Goal: Task Accomplishment & Management: Manage account settings

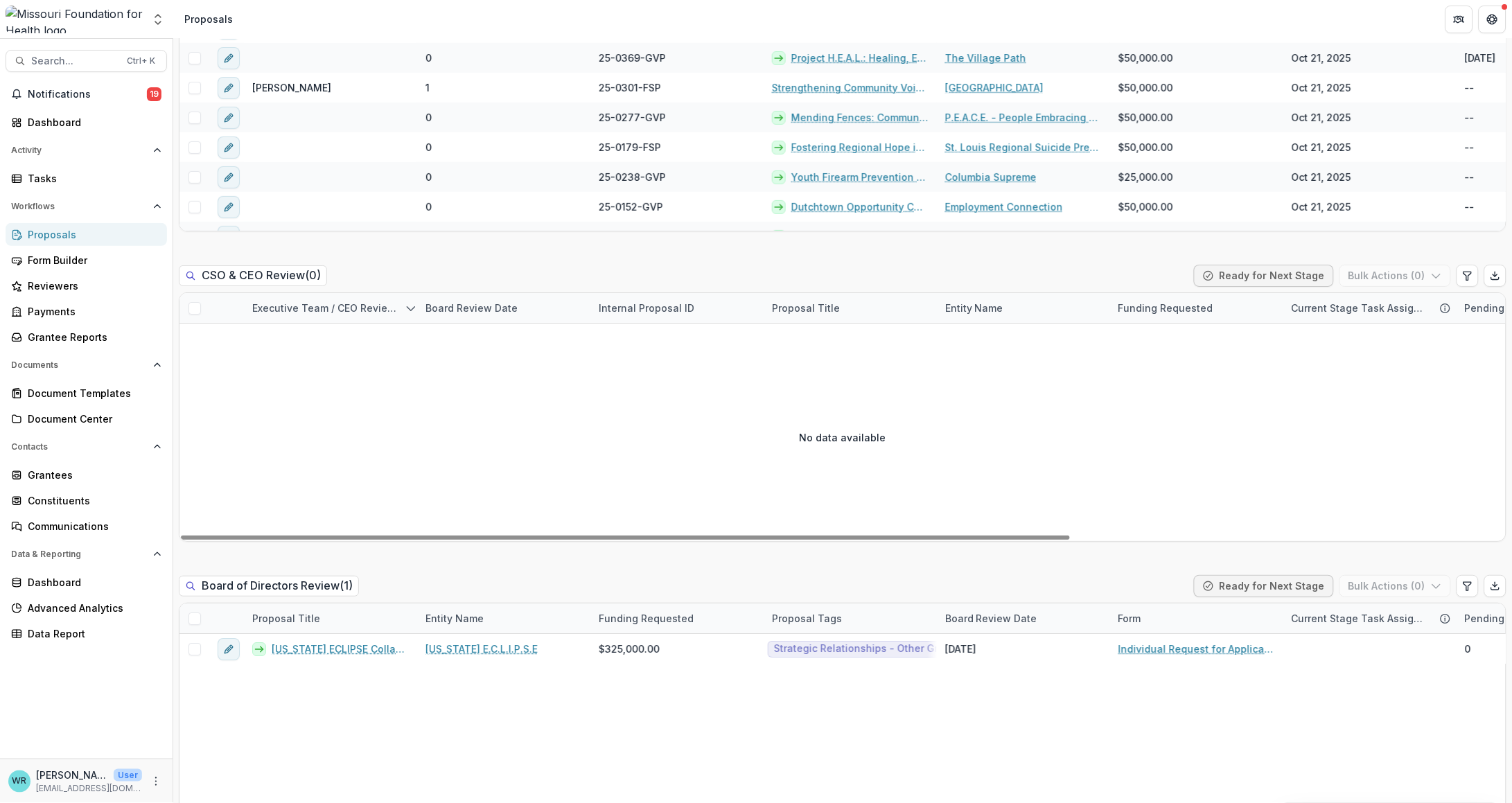
scroll to position [2338, 0]
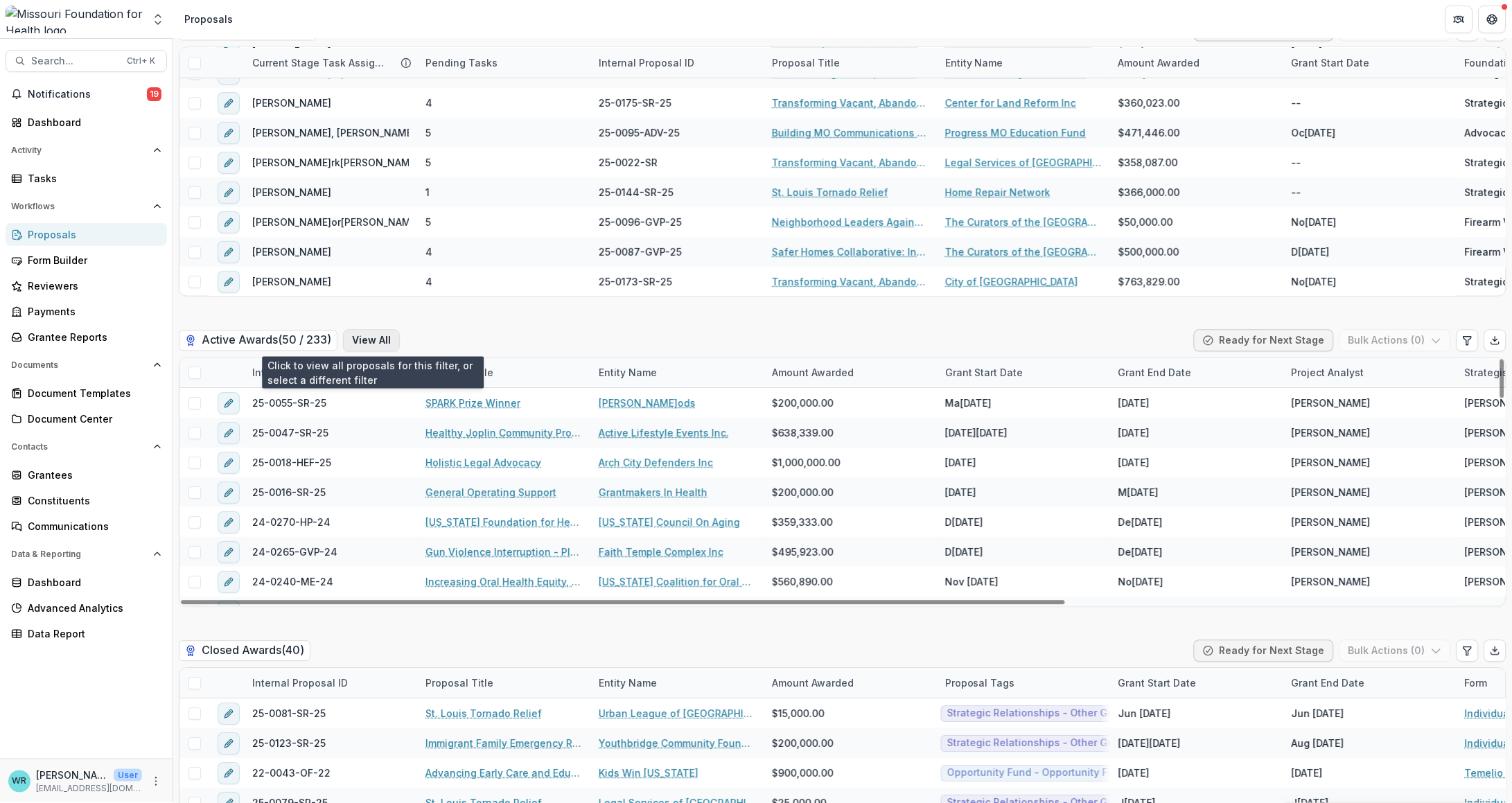
click at [389, 337] on button "View All" at bounding box center [371, 341] width 57 height 22
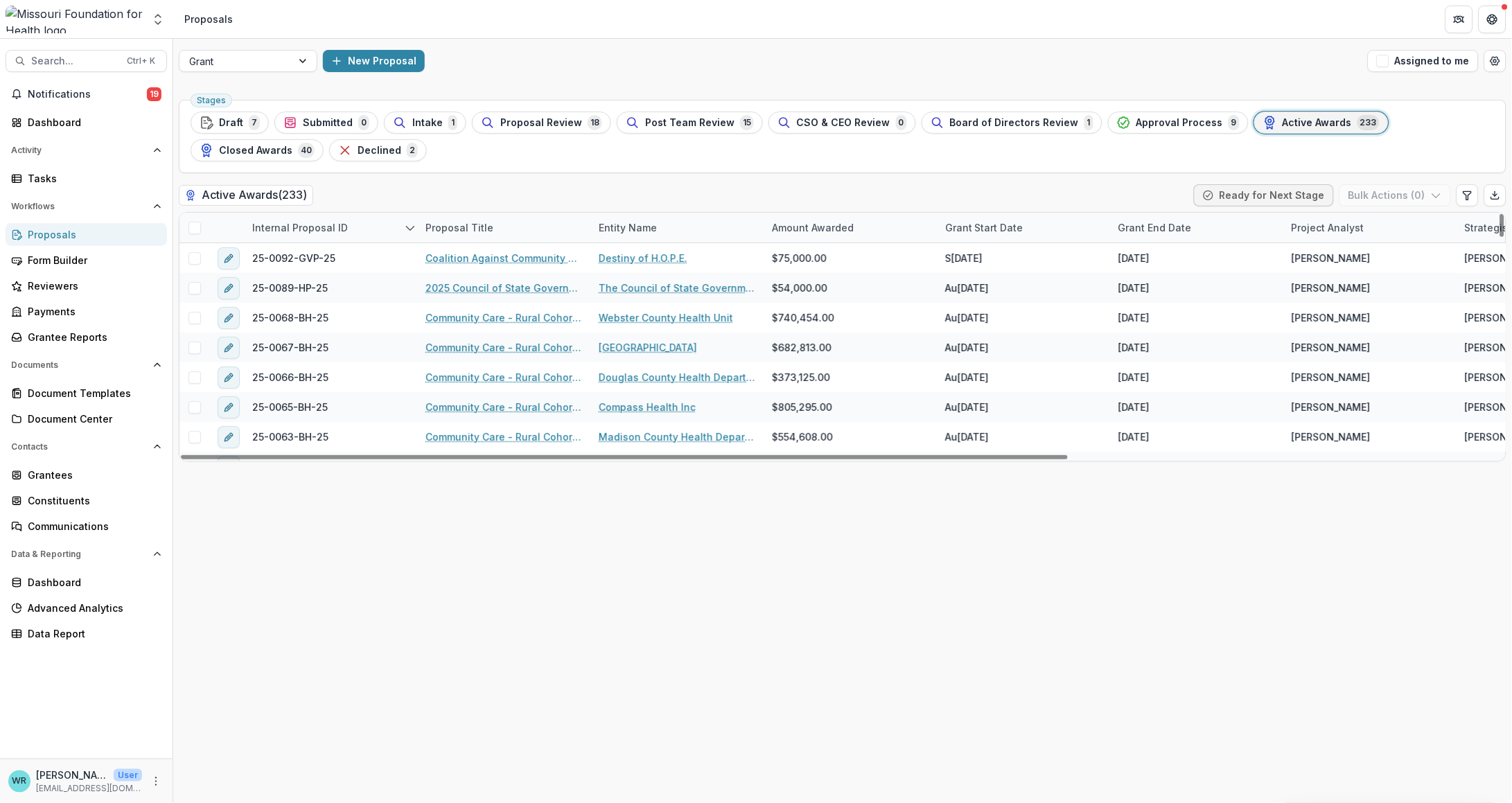
click at [195, 229] on span at bounding box center [195, 228] width 13 height 13
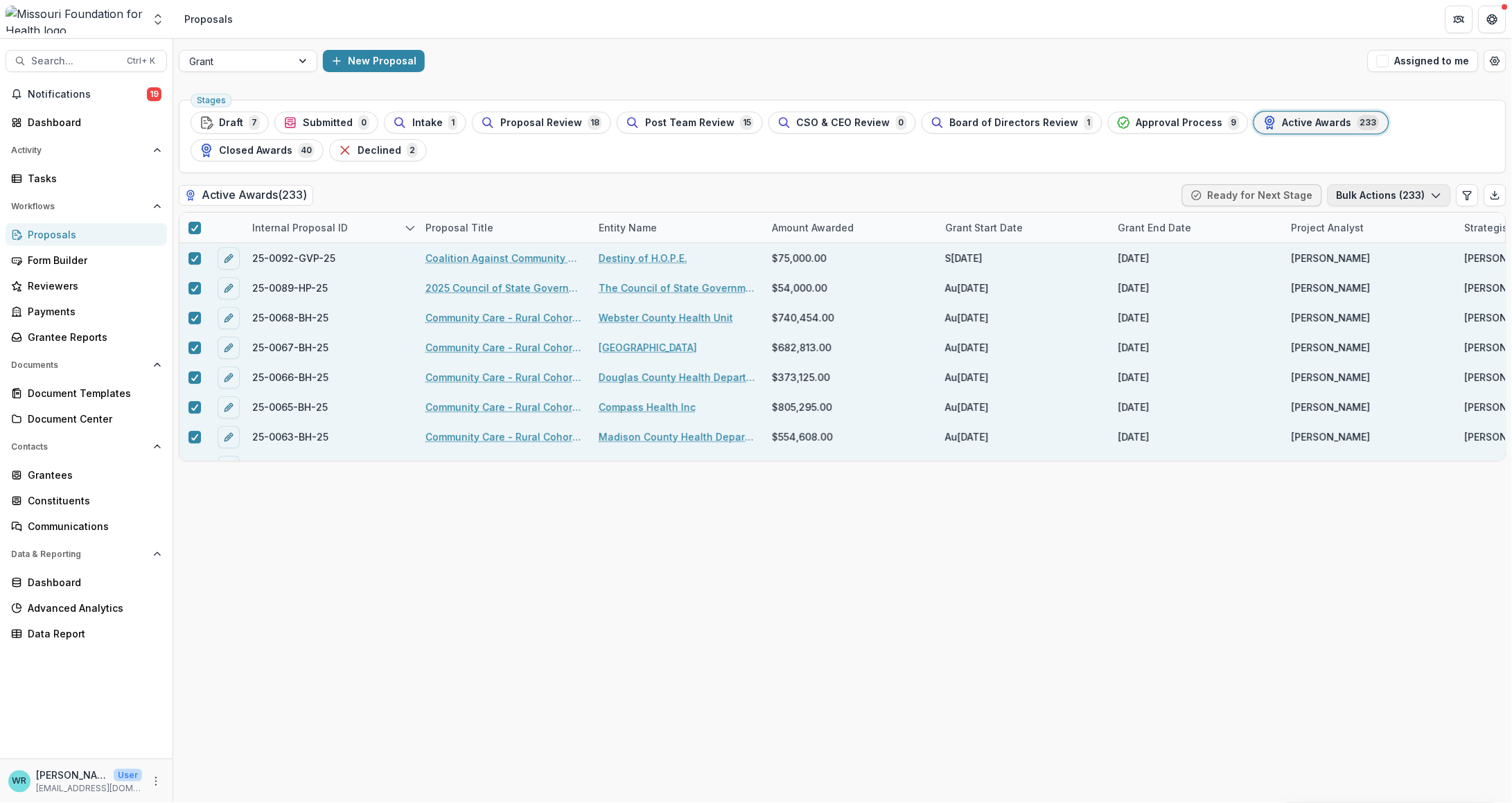
click at [1408, 193] on button "Bulk Actions ( 233 )" at bounding box center [1389, 195] width 123 height 22
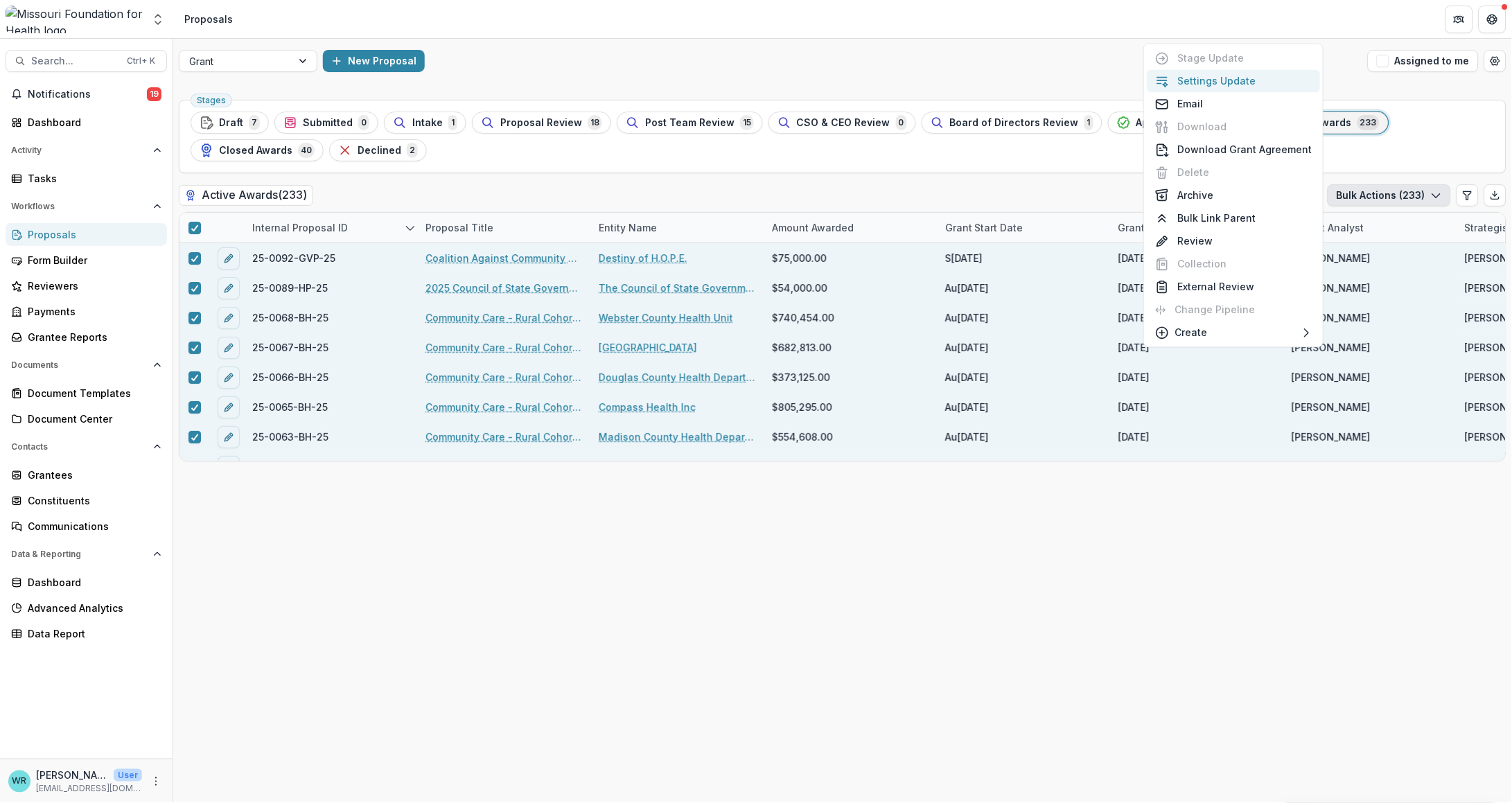
click at [1266, 80] on button "Settings Update" at bounding box center [1234, 81] width 173 height 23
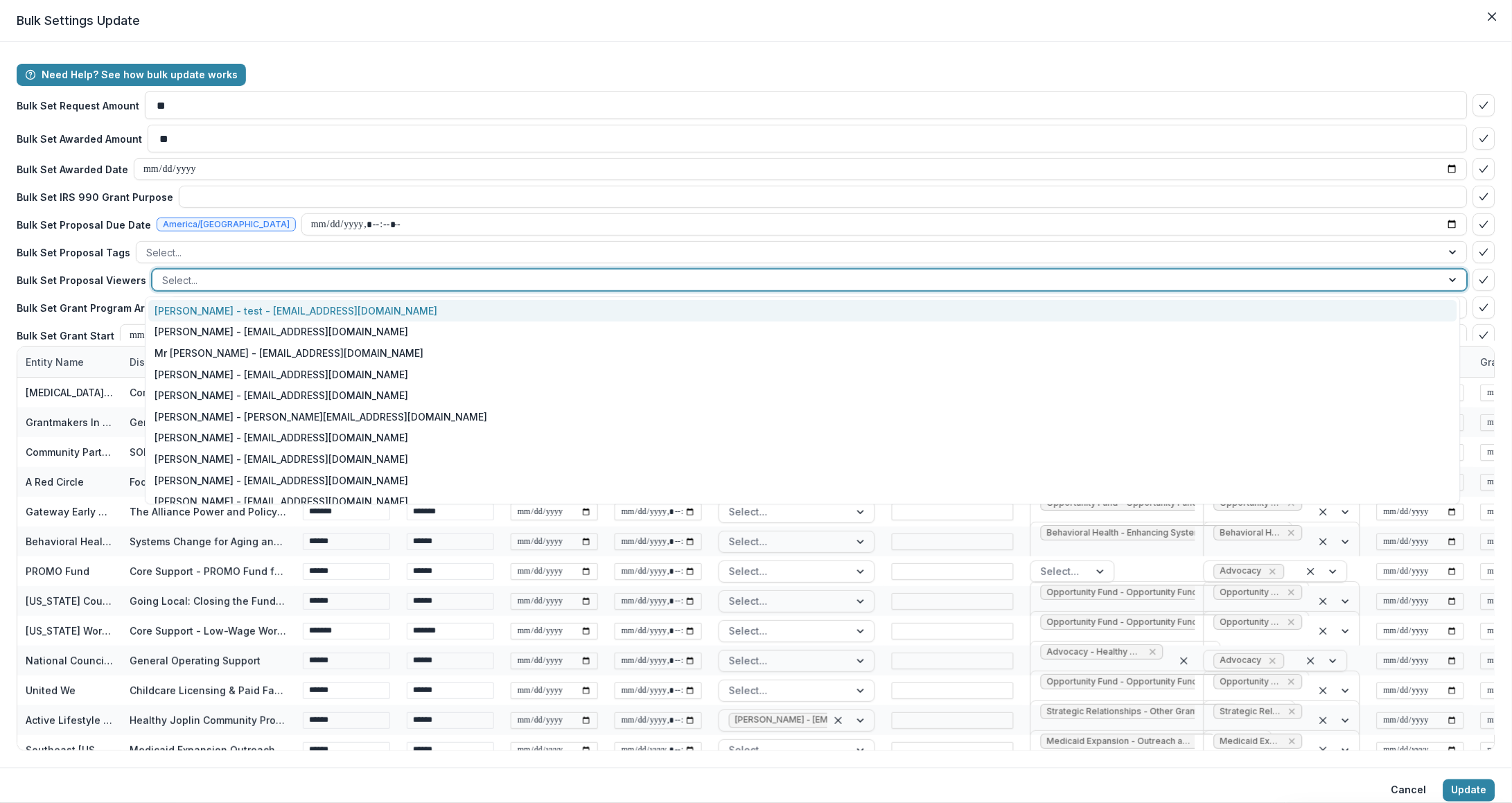
click at [246, 276] on div at bounding box center [797, 280] width 1271 height 17
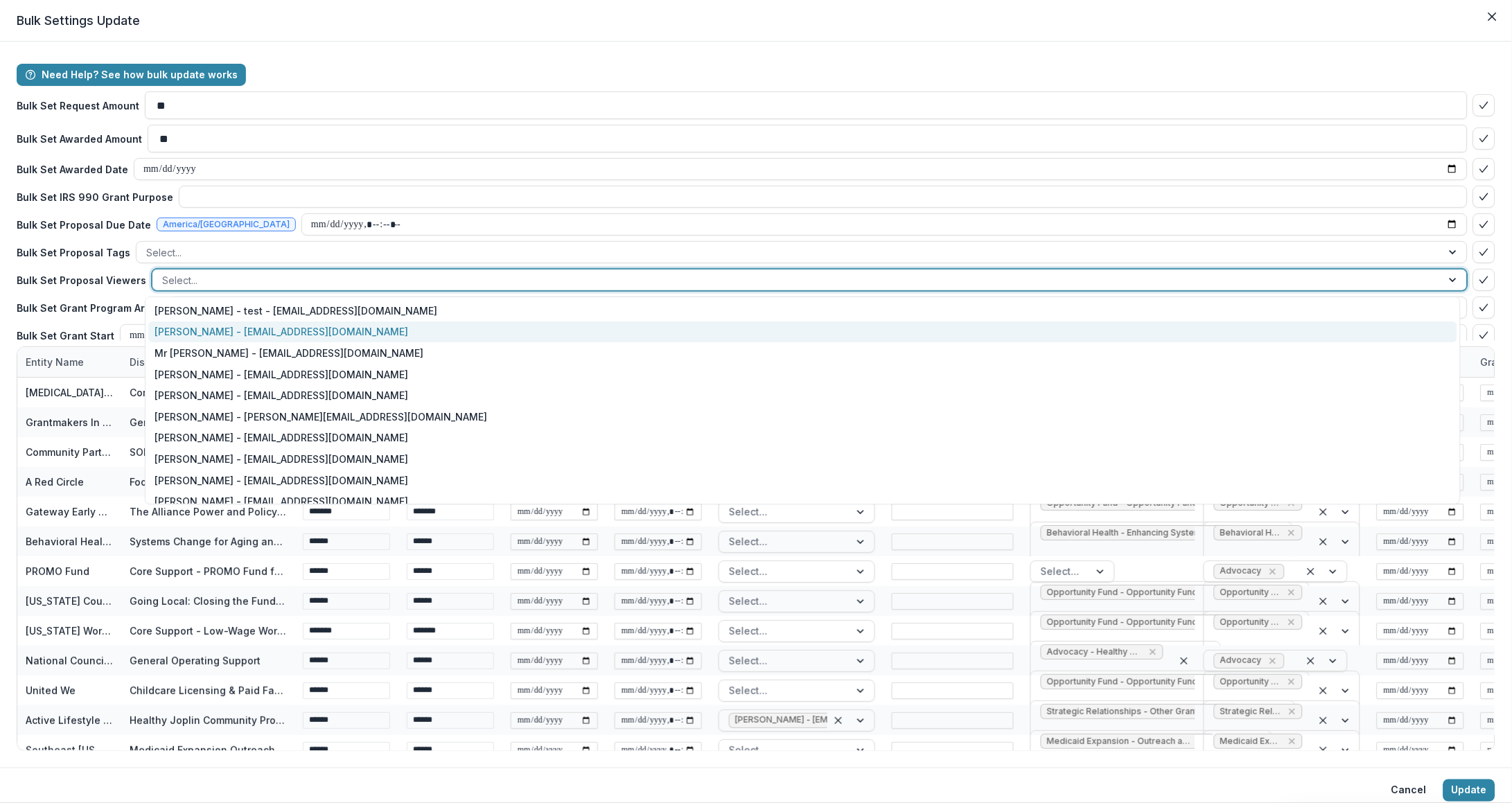
click at [244, 325] on div "[PERSON_NAME] - [EMAIL_ADDRESS][DOMAIN_NAME]" at bounding box center [803, 332] width 1309 height 22
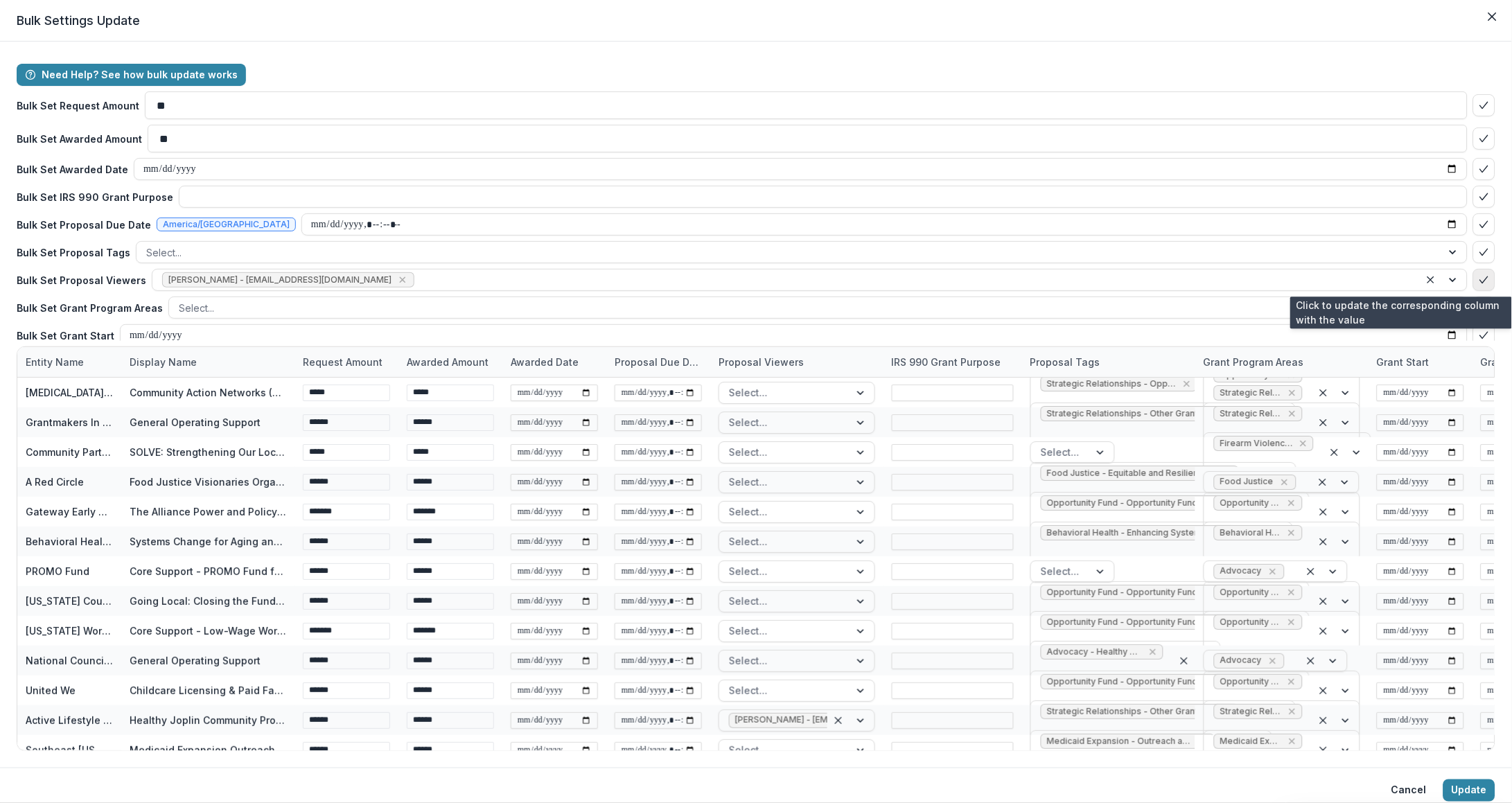
click at [1479, 278] on icon "bulk-confirm-option" at bounding box center [1485, 280] width 11 height 11
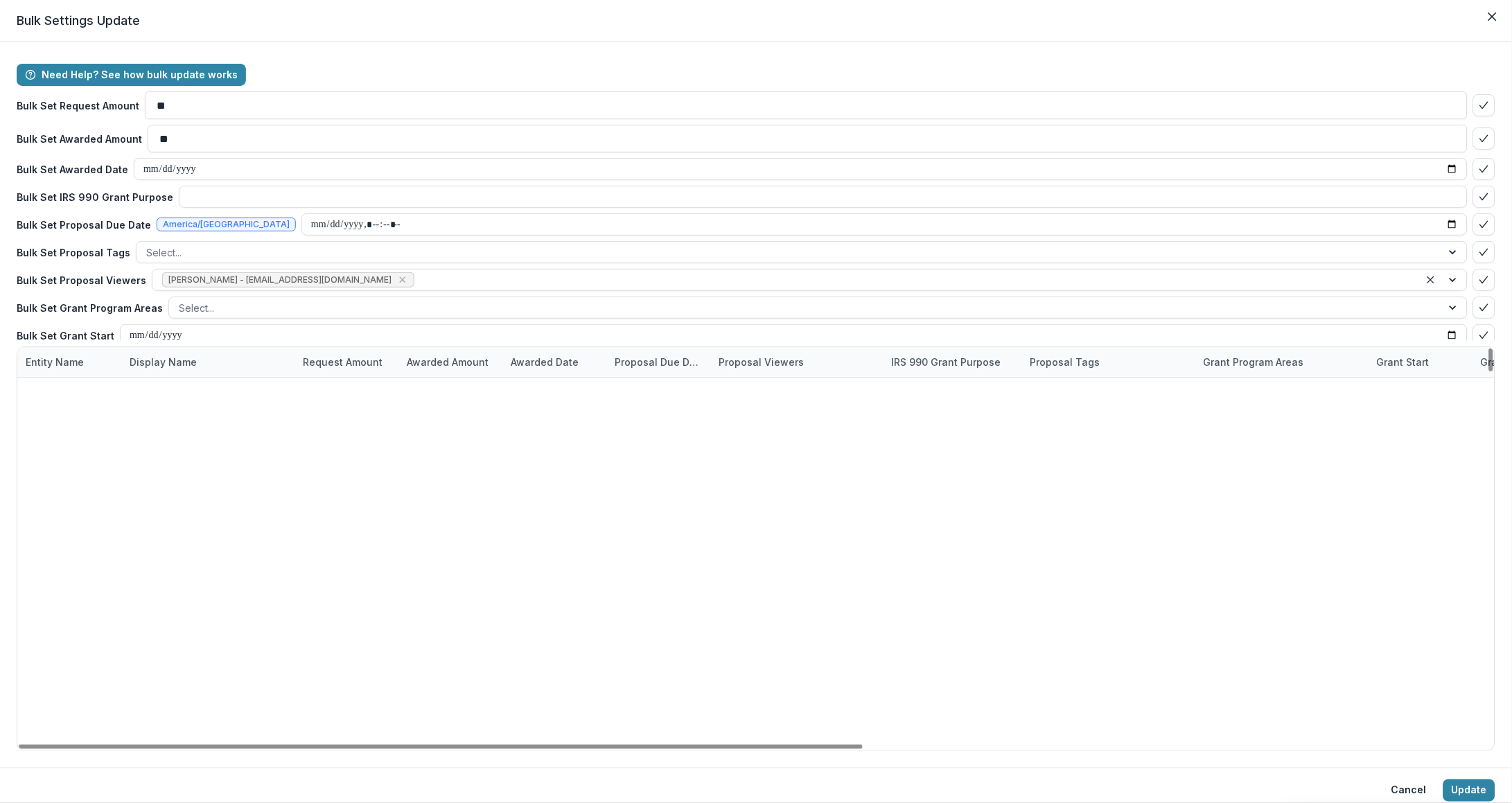
scroll to position [3811, 0]
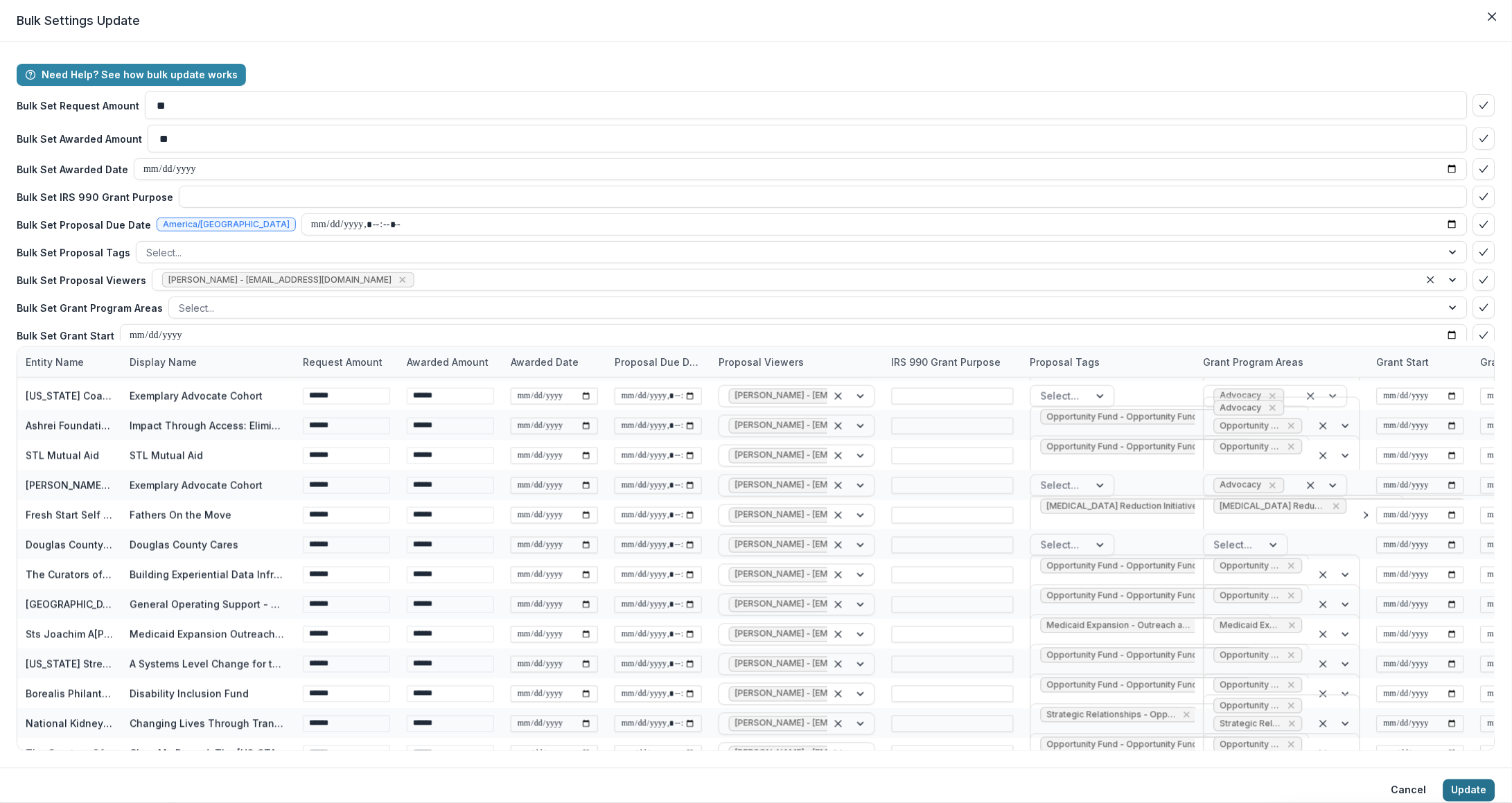
click at [1488, 792] on button "Update" at bounding box center [1469, 790] width 52 height 22
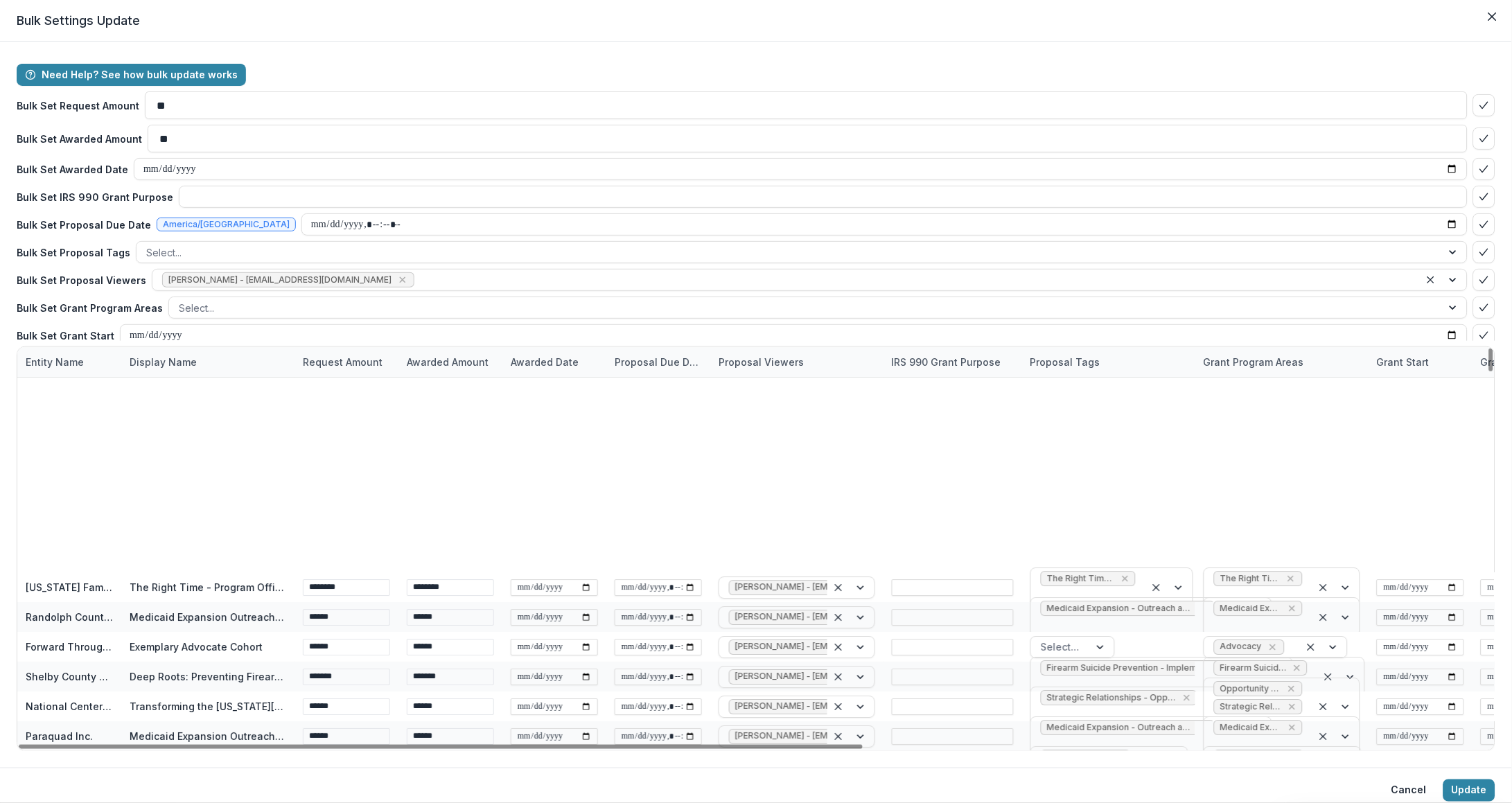
scroll to position [6571, 0]
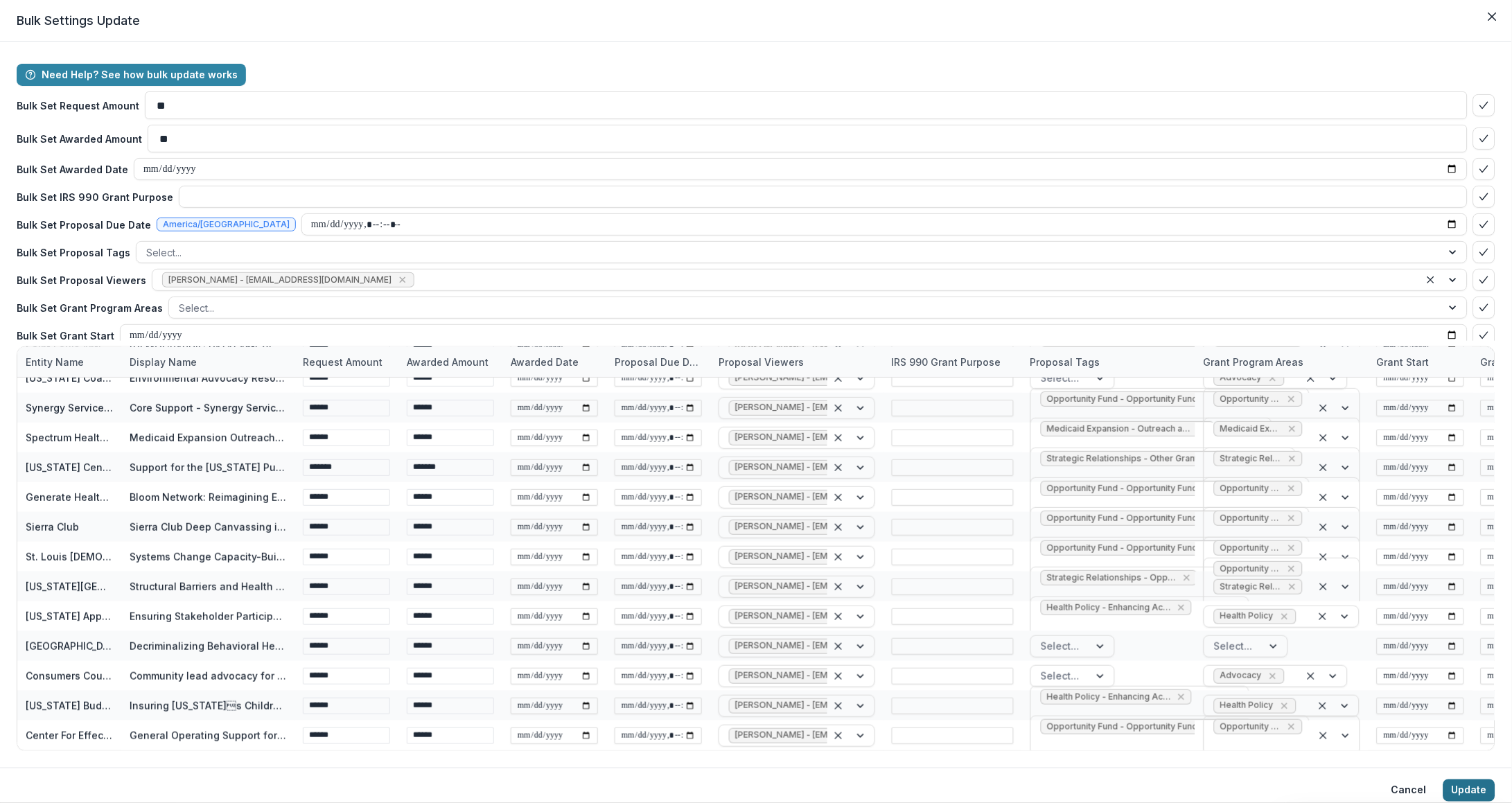
click at [1464, 782] on button "Update" at bounding box center [1469, 790] width 52 height 22
click at [1406, 792] on button "Cancel" at bounding box center [1409, 790] width 52 height 22
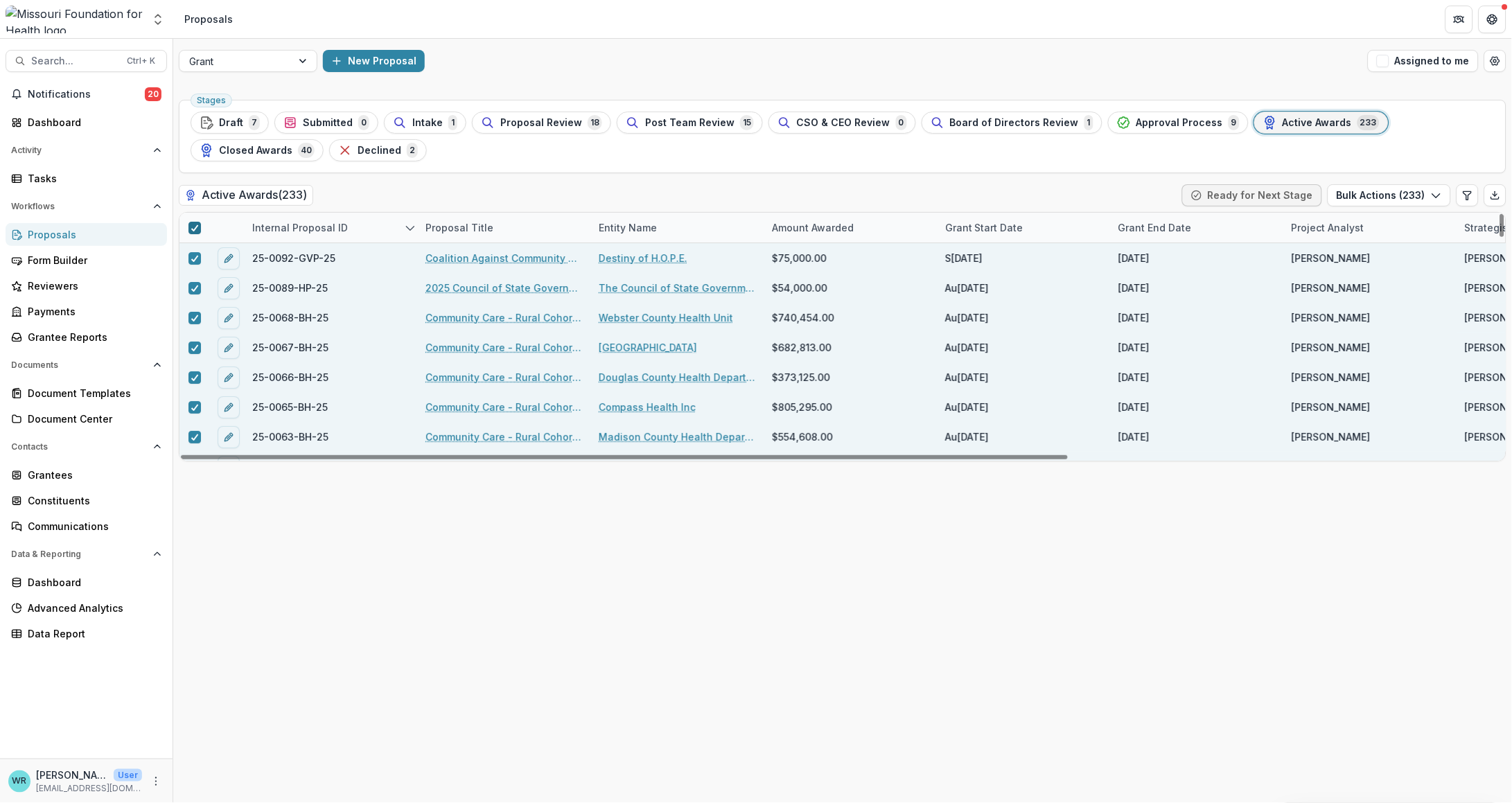
click at [194, 230] on icon at bounding box center [195, 228] width 8 height 7
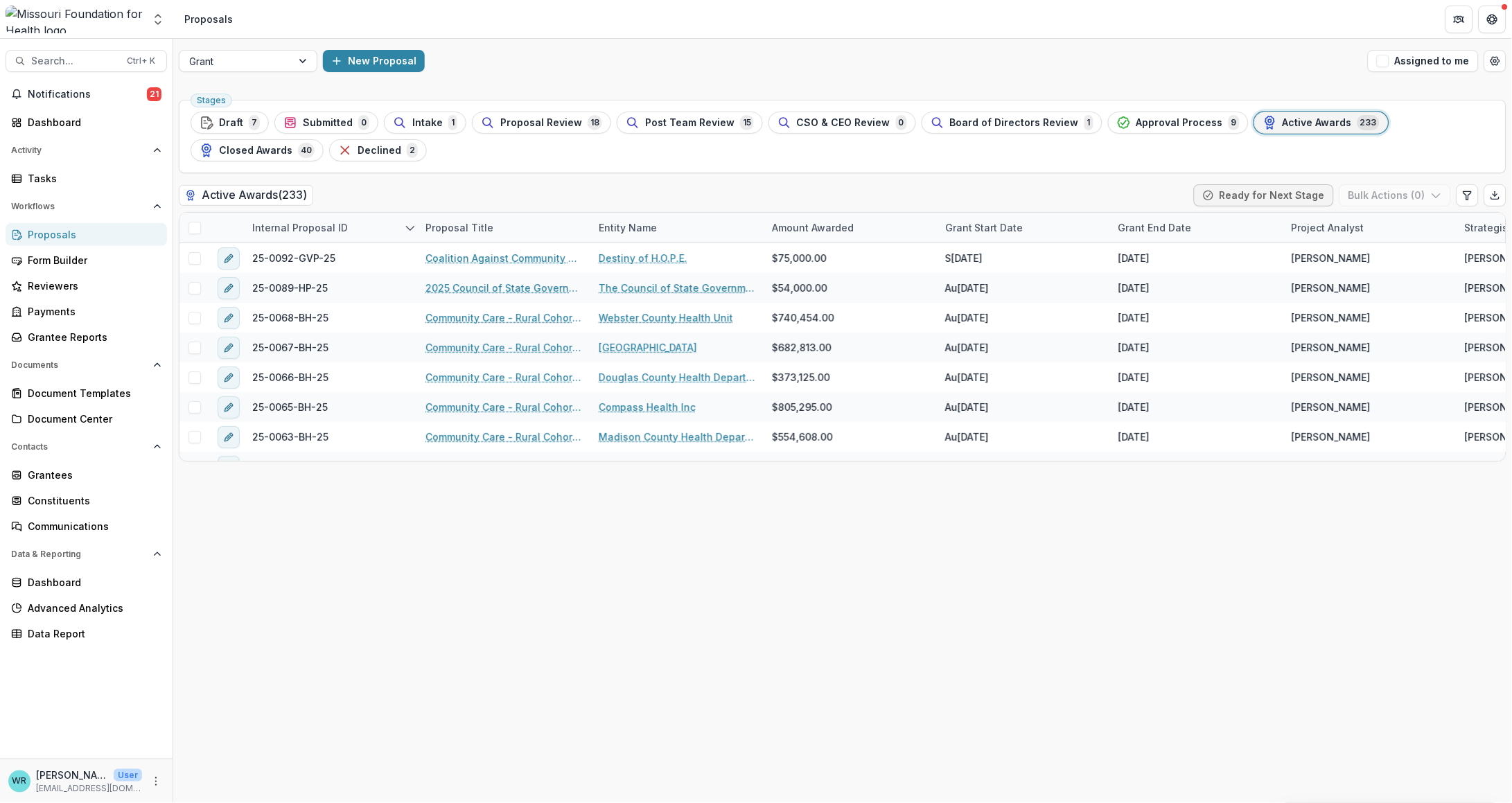
click at [1313, 126] on span "Active Awards" at bounding box center [1317, 123] width 69 height 12
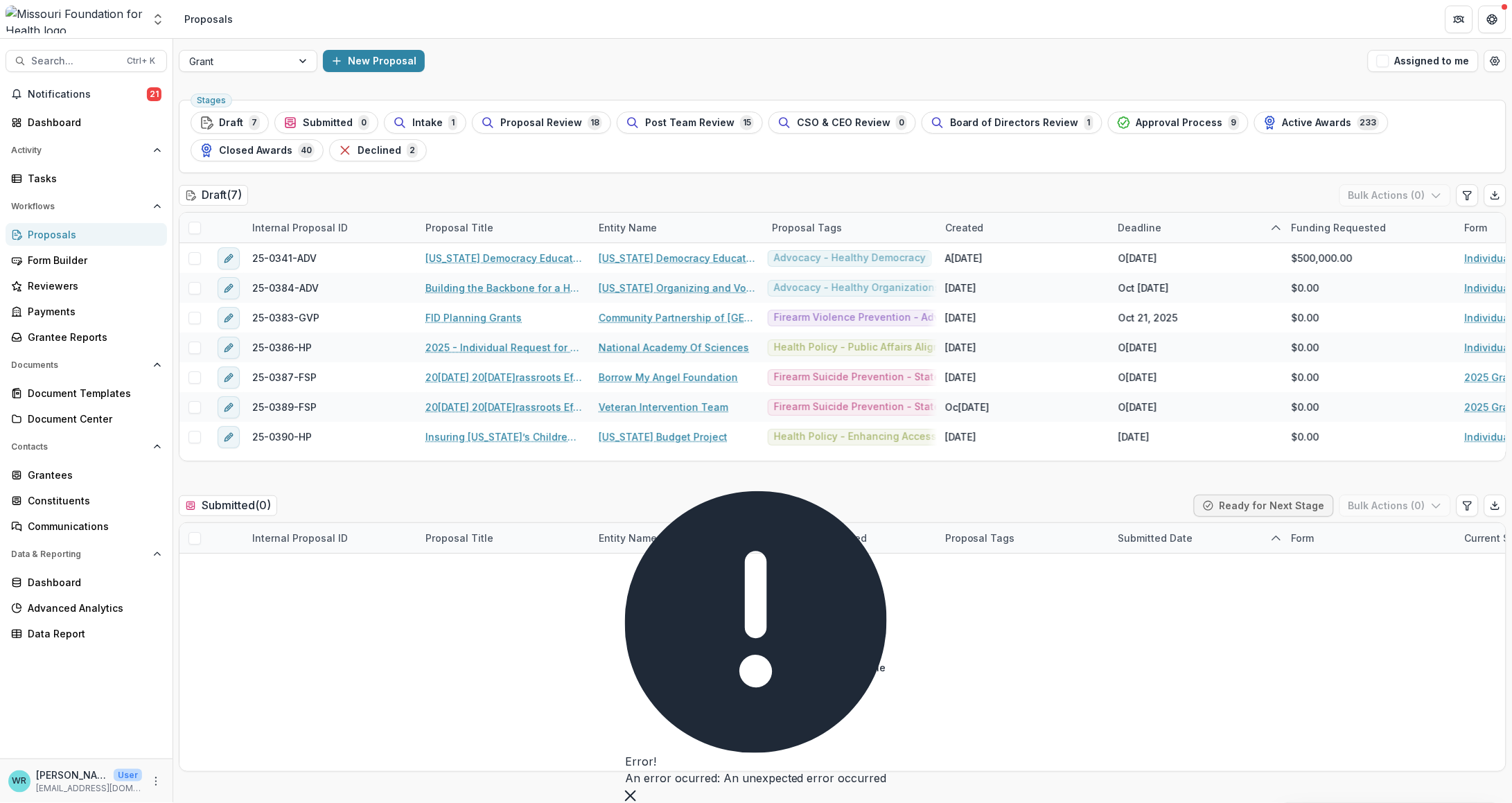
scroll to position [4, 0]
click at [636, 790] on icon "Close" at bounding box center [631, 796] width 11 height 11
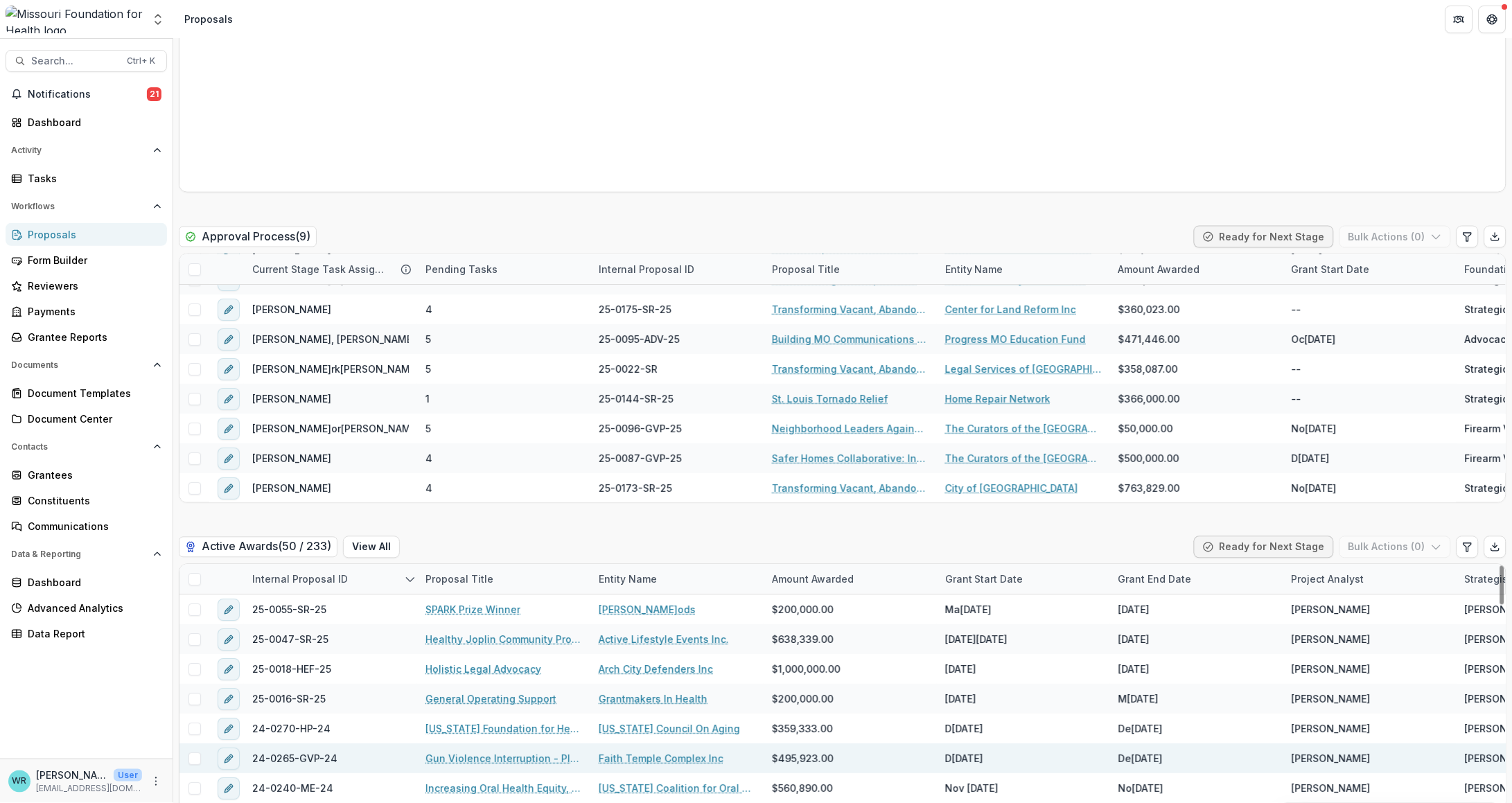
scroll to position [1905, 0]
